Goal: Task Accomplishment & Management: Complete application form

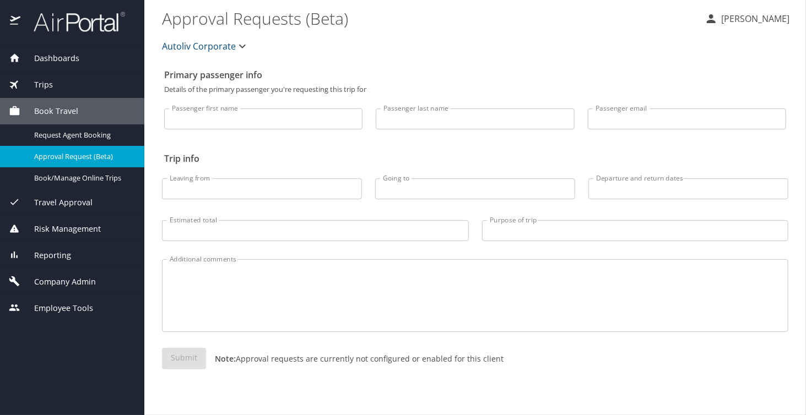
click at [191, 56] on button "Autoliv Corporate" at bounding box center [206, 46] width 96 height 22
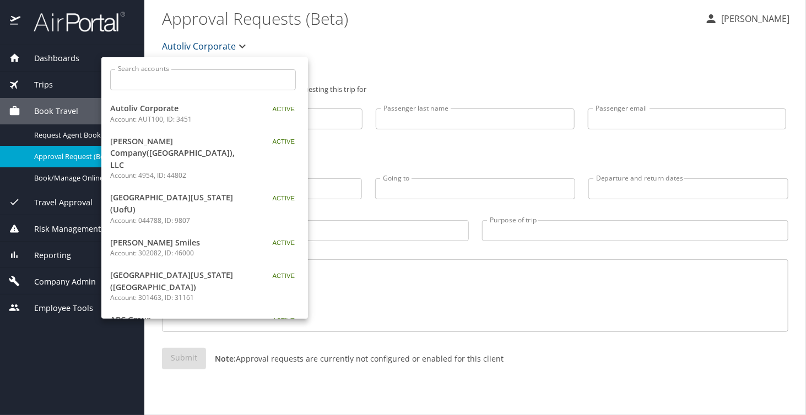
click at [170, 85] on input "Search accounts" at bounding box center [206, 79] width 178 height 21
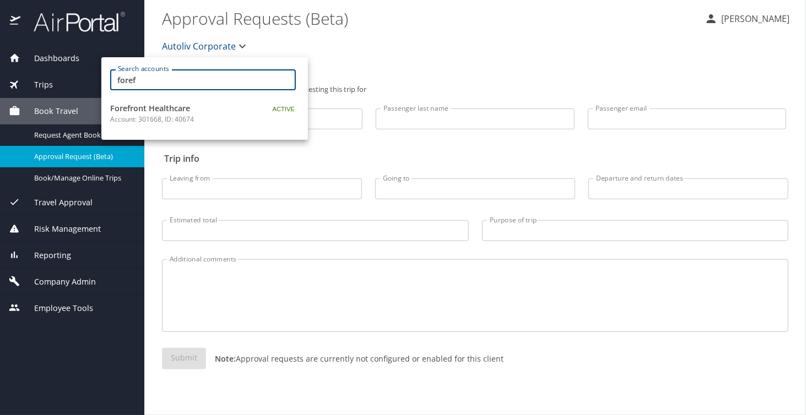
type input "foref"
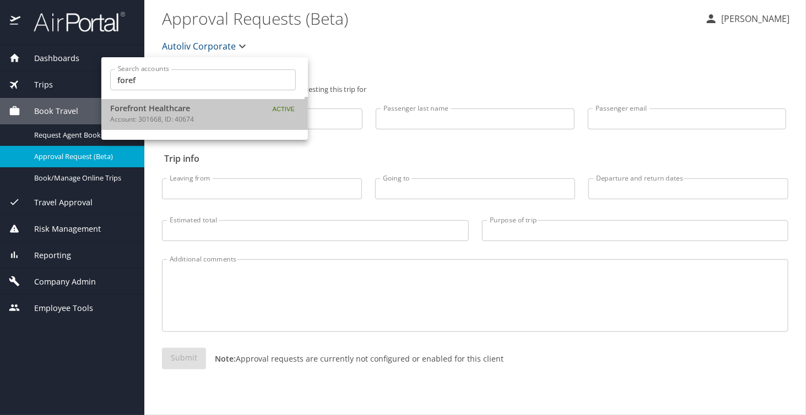
click at [203, 112] on span "Forefront Healthcare" at bounding box center [179, 108] width 138 height 12
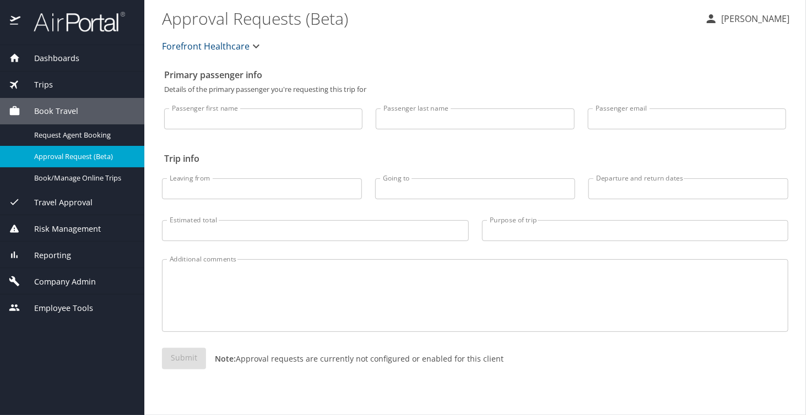
click at [73, 280] on span "Company Admin" at bounding box center [57, 282] width 75 height 12
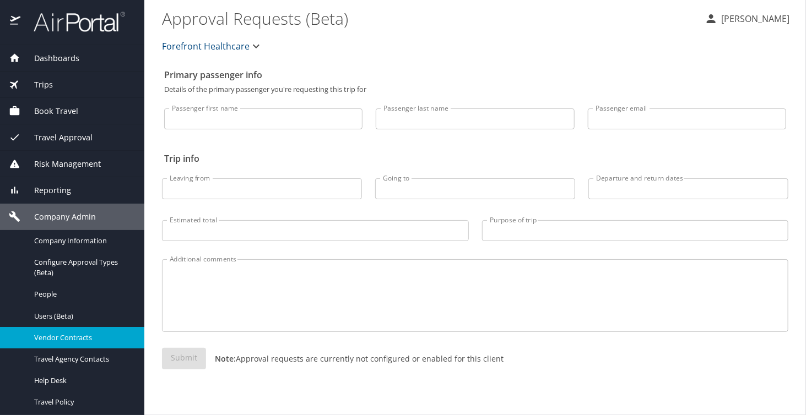
click at [72, 339] on span "Vendor Contracts" at bounding box center [82, 338] width 97 height 10
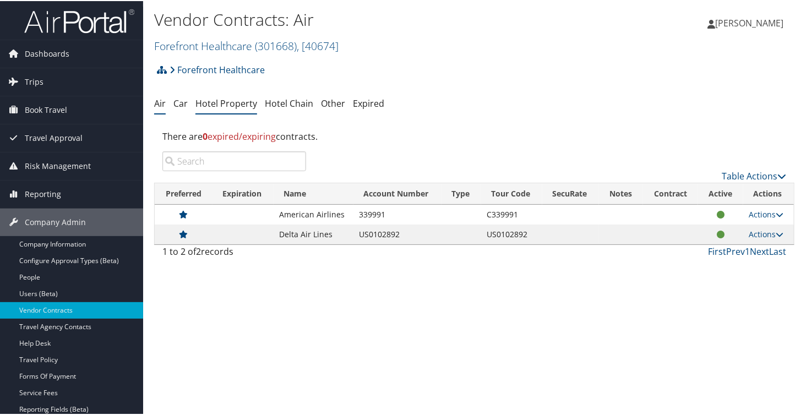
click at [214, 104] on link "Hotel Property" at bounding box center [227, 102] width 62 height 12
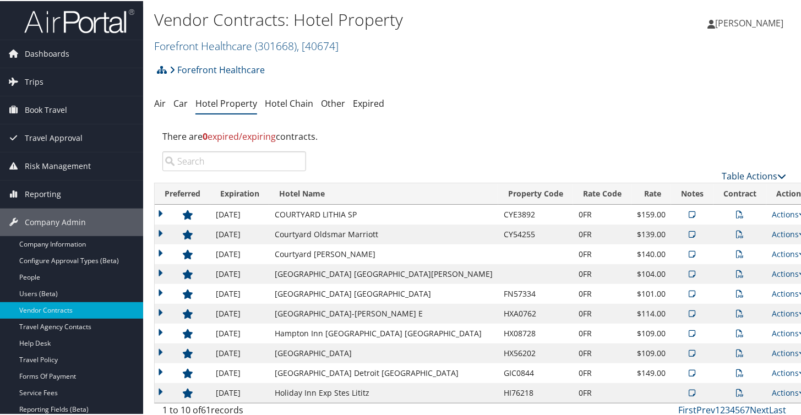
click at [754, 176] on link "Table Actions" at bounding box center [754, 175] width 64 height 12
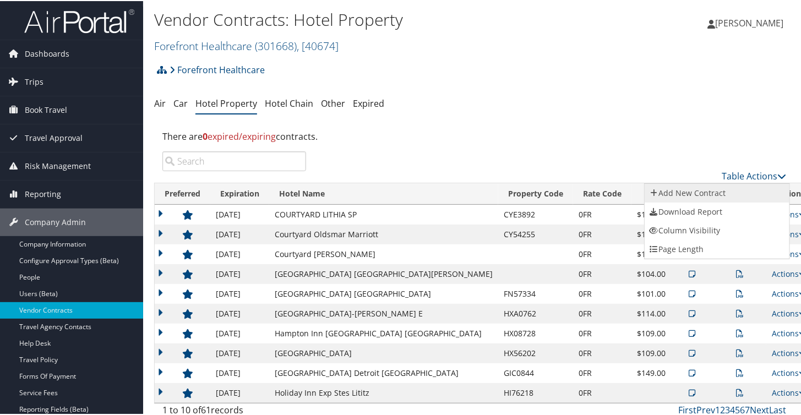
click at [719, 198] on link "Add New Contract" at bounding box center [717, 192] width 145 height 19
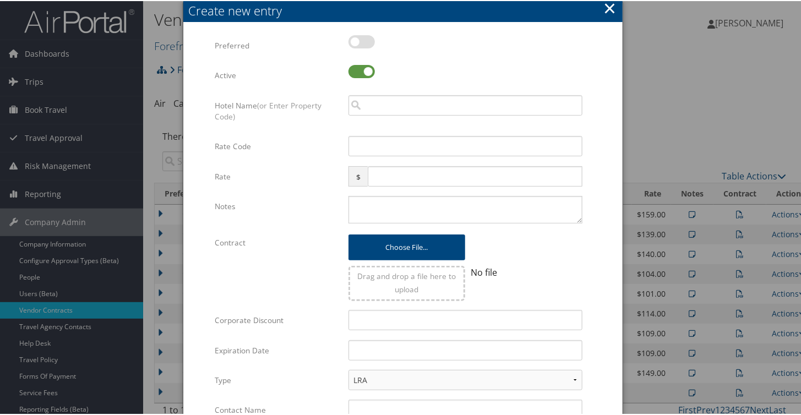
click at [360, 44] on label at bounding box center [362, 40] width 26 height 13
click at [360, 44] on input "checkbox" at bounding box center [357, 42] width 7 height 7
checkbox input "true"
click at [389, 203] on textarea "Notes" at bounding box center [466, 209] width 234 height 28
paste textarea "Please test rates for 2025; LRA fixed rates $119/nt 1-4nts, $109/nt 5-11nts, $1…"
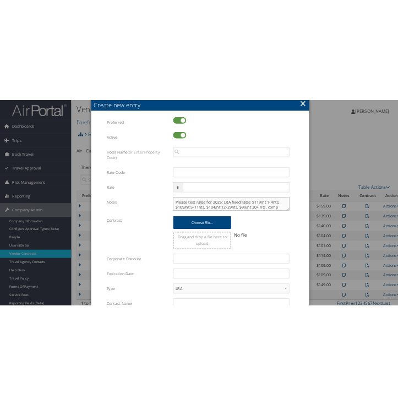
scroll to position [9, 0]
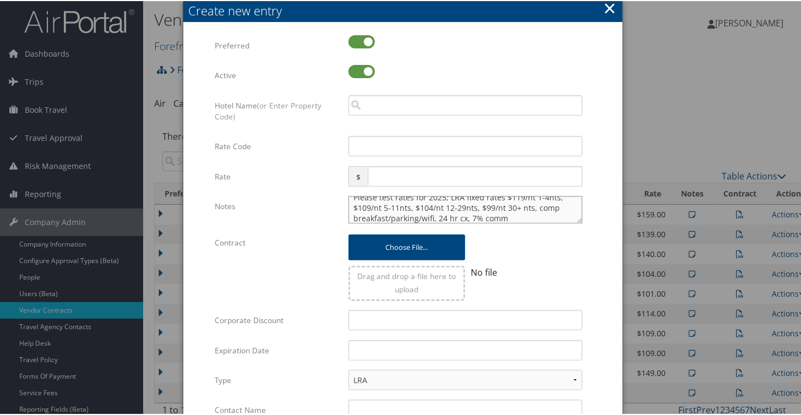
type textarea "Please test rates for 2025; LRA fixed rates $119/nt 1-4nts, $109/nt 5-11nts, $1…"
click at [381, 174] on input "text" at bounding box center [475, 175] width 214 height 20
type input "99"
click at [440, 289] on div "Drag and drop a file here to upload" at bounding box center [407, 282] width 117 height 35
click at [476, 269] on span "No file" at bounding box center [484, 271] width 26 height 12
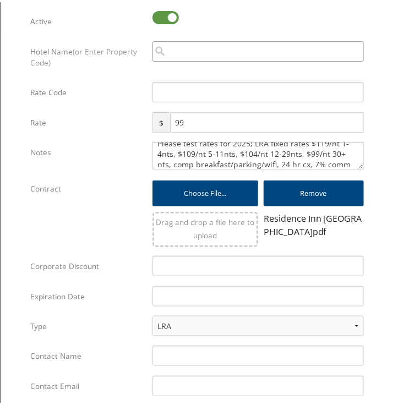
click at [177, 44] on input "search" at bounding box center [258, 49] width 211 height 20
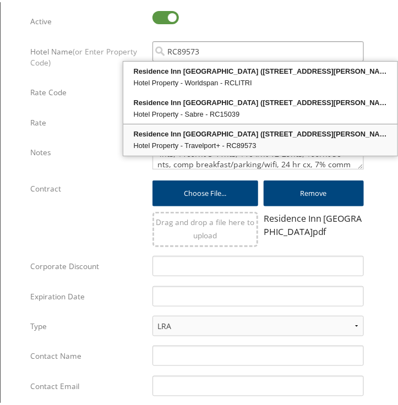
click at [206, 131] on div "Residence Inn Little Marriott (1401 SOUTH SHACKLEFORD RD.)" at bounding box center [260, 132] width 271 height 11
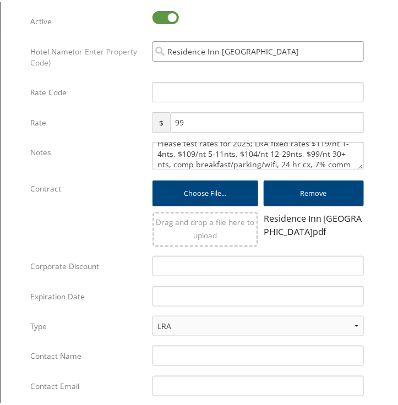
type input "Residence Inn Little Marriott"
click at [178, 101] on div "Multiple values The selected items contain different values for this input. To …" at bounding box center [257, 94] width 227 height 29
click at [166, 93] on input "Rate Code" at bounding box center [258, 90] width 211 height 20
type input "0FR"
click at [183, 288] on input "text" at bounding box center [258, 294] width 211 height 20
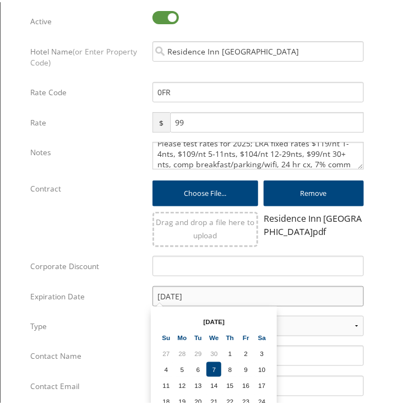
type input "10/07/2026"
click at [194, 267] on input "Corporate Discount" at bounding box center [258, 264] width 211 height 20
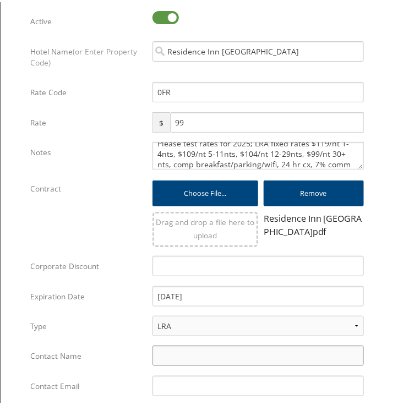
click at [158, 359] on input "Contact Name" at bounding box center [258, 354] width 211 height 20
type input "Rochu (Rachel) K"
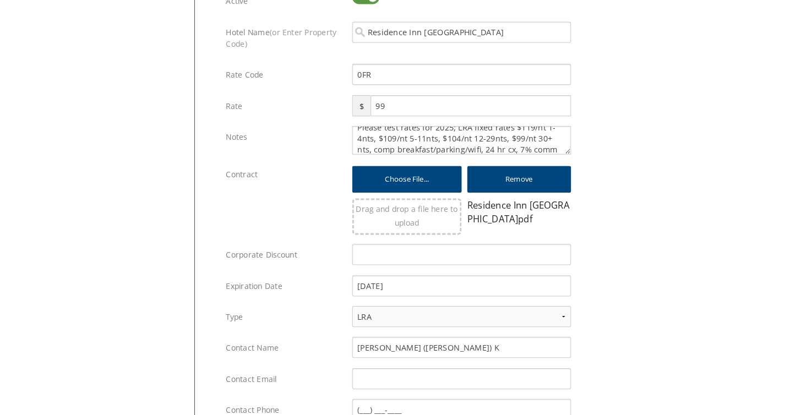
scroll to position [215, 0]
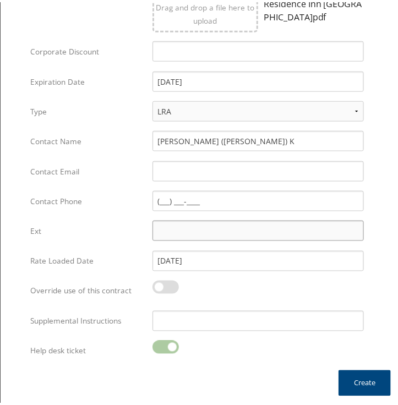
click at [171, 229] on input "Ext" at bounding box center [258, 229] width 211 height 20
click at [156, 194] on input "Contact Phone" at bounding box center [258, 199] width 211 height 20
type input "(210) 903-2727"
click at [168, 170] on input "Contact Email" at bounding box center [258, 169] width 211 height 20
paste input "rilittlerock@atica-mailer.co"
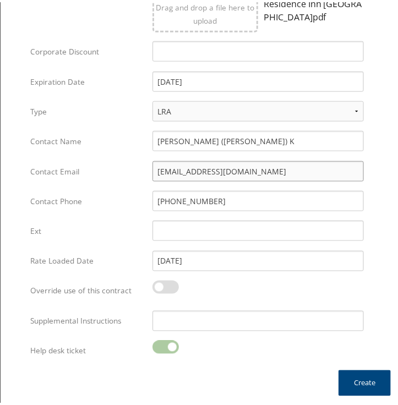
type input "rilittlerock@atica-mailer.co"
click at [197, 313] on input "Supplemental Instructions" at bounding box center [258, 319] width 211 height 20
type input "SAB Prop ID - 15039"
click at [373, 383] on button "Create" at bounding box center [365, 381] width 52 height 26
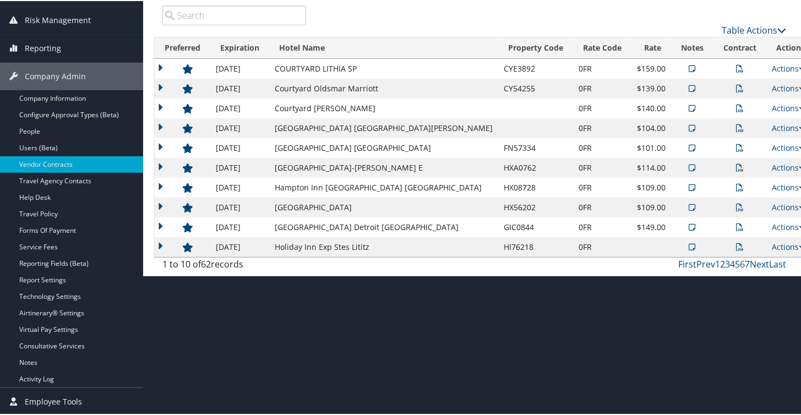
scroll to position [144, 0]
